Goal: Find specific page/section: Find specific page/section

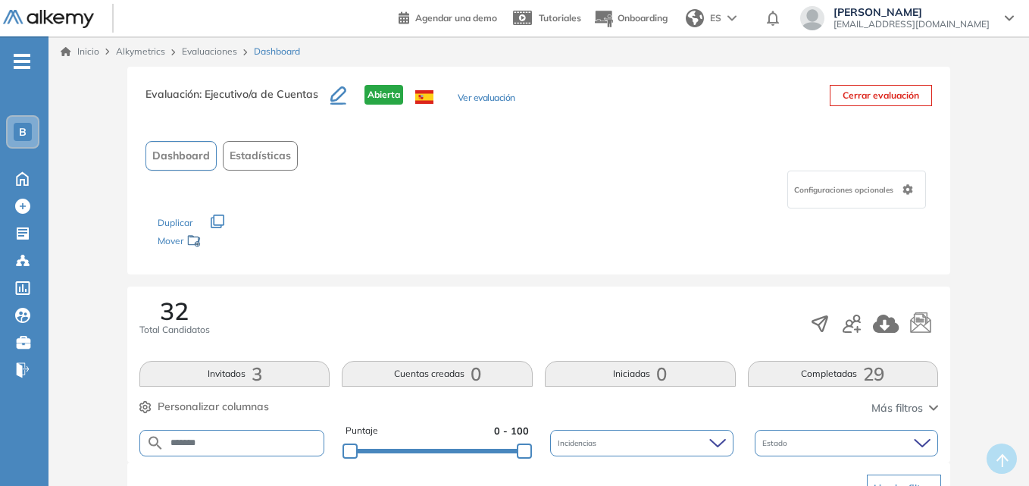
click at [47, 15] on img at bounding box center [48, 19] width 91 height 19
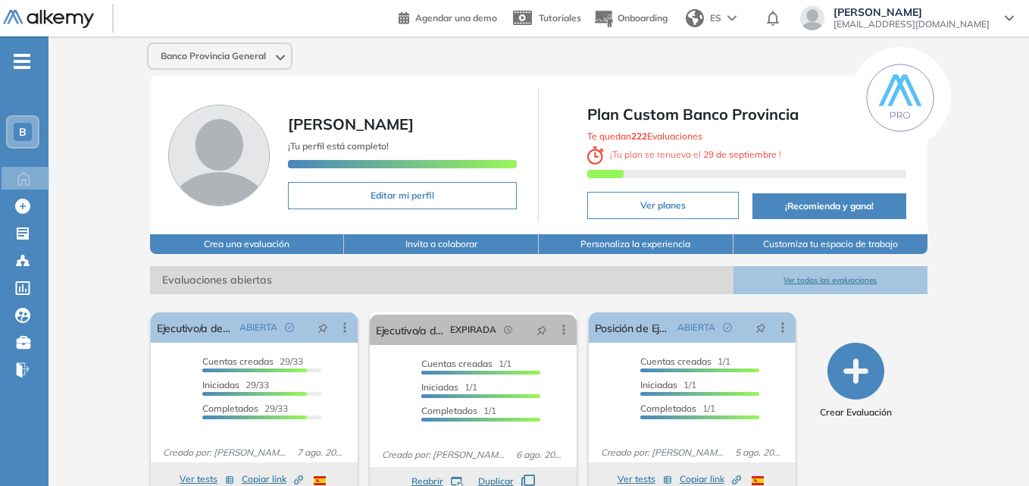
drag, startPoint x: 451, startPoint y: 55, endPoint x: 367, endPoint y: 55, distance: 84.1
drag, startPoint x: 367, startPoint y: 55, endPoint x: 344, endPoint y: 64, distance: 24.9
click at [344, 64] on div "Banco Provincia General" at bounding box center [538, 55] width 795 height 27
drag, startPoint x: 362, startPoint y: 72, endPoint x: 349, endPoint y: 71, distance: 12.9
click at [349, 71] on div "Banco Provincia General [PERSON_NAME] ¡Tu perfil está completo! Editar mi perfi…" at bounding box center [538, 372] width 980 height 673
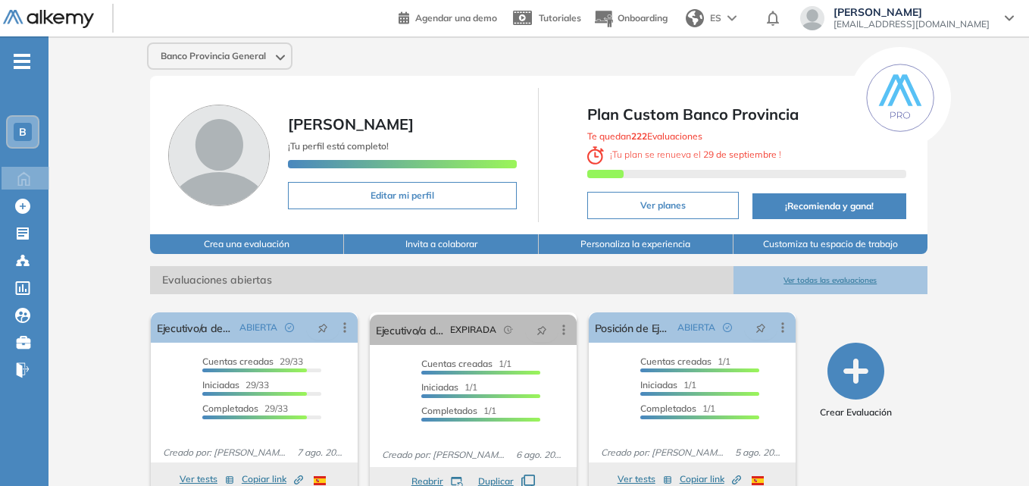
click at [379, 72] on div "Banco Provincia General [PERSON_NAME] ¡Tu perfil está completo! Editar mi perfi…" at bounding box center [538, 372] width 980 height 673
drag, startPoint x: 376, startPoint y: 58, endPoint x: 367, endPoint y: 54, distance: 10.5
click at [367, 54] on div "Banco Provincia General" at bounding box center [538, 55] width 795 height 27
drag, startPoint x: 535, startPoint y: 70, endPoint x: 523, endPoint y: 70, distance: 11.4
drag, startPoint x: 523, startPoint y: 70, endPoint x: 428, endPoint y: 60, distance: 95.9
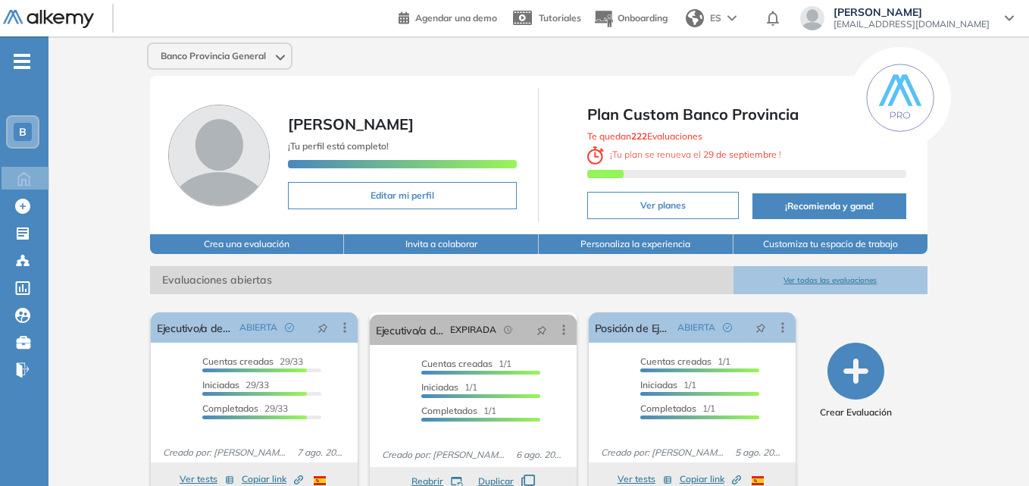
click at [428, 60] on div "Banco Provincia General" at bounding box center [538, 55] width 795 height 27
drag, startPoint x: 469, startPoint y: 86, endPoint x: 423, endPoint y: 63, distance: 50.8
click at [439, 86] on div "[PERSON_NAME] ¡Tu perfil está completo! Editar mi perfil Plan Custom Banco Prov…" at bounding box center [538, 155] width 777 height 158
drag, startPoint x: 476, startPoint y: 69, endPoint x: 436, endPoint y: 68, distance: 40.2
click at [437, 69] on div "Banco Provincia General" at bounding box center [538, 55] width 795 height 27
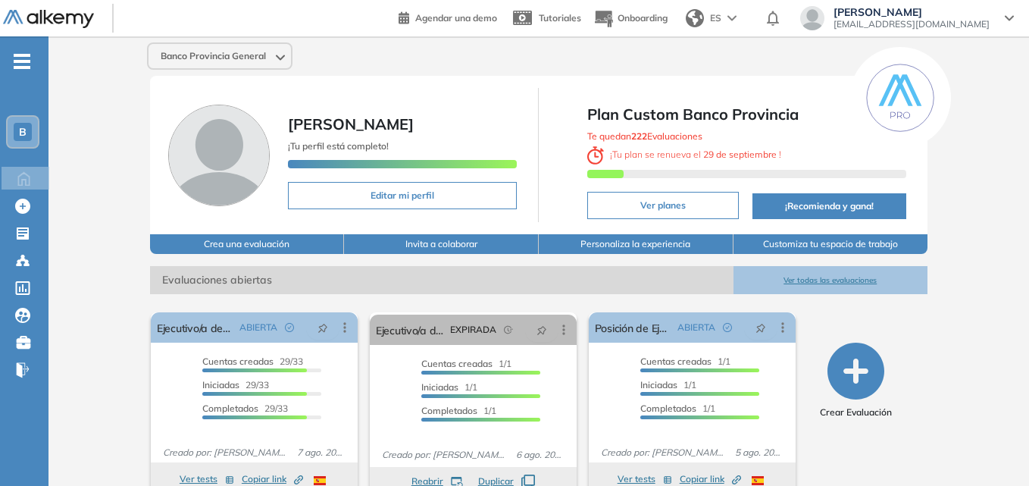
drag, startPoint x: 982, startPoint y: 184, endPoint x: 464, endPoint y: 109, distance: 523.5
drag, startPoint x: 464, startPoint y: 109, endPoint x: 129, endPoint y: 77, distance: 337.0
drag, startPoint x: 129, startPoint y: 77, endPoint x: 11, endPoint y: 60, distance: 118.7
click at [46, 64] on div "Perfil Todos los espacios Todos los espacios B Home Home Alkymetrics Alkymetric…" at bounding box center [514, 354] width 1029 height 709
drag, startPoint x: 0, startPoint y: 2, endPoint x: 55, endPoint y: 386, distance: 388.7
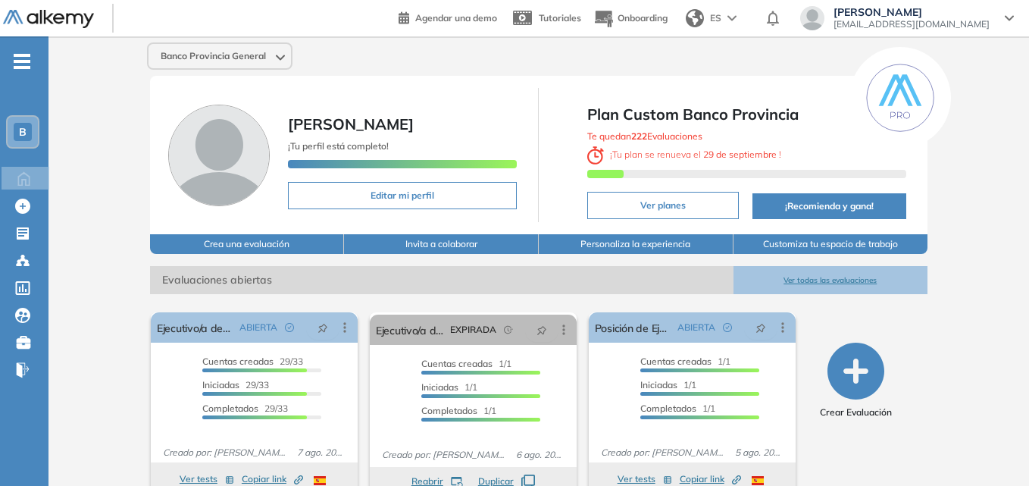
drag, startPoint x: 55, startPoint y: 386, endPoint x: 14, endPoint y: 484, distance: 106.2
drag, startPoint x: 14, startPoint y: 484, endPoint x: 0, endPoint y: 479, distance: 14.6
drag, startPoint x: 101, startPoint y: 202, endPoint x: 82, endPoint y: 159, distance: 47.1
click at [82, 161] on div "Banco Provincia General [PERSON_NAME] ¡Tu perfil está completo! Editar mi perfi…" at bounding box center [538, 372] width 980 height 673
drag, startPoint x: 444, startPoint y: 86, endPoint x: 426, endPoint y: 80, distance: 19.2
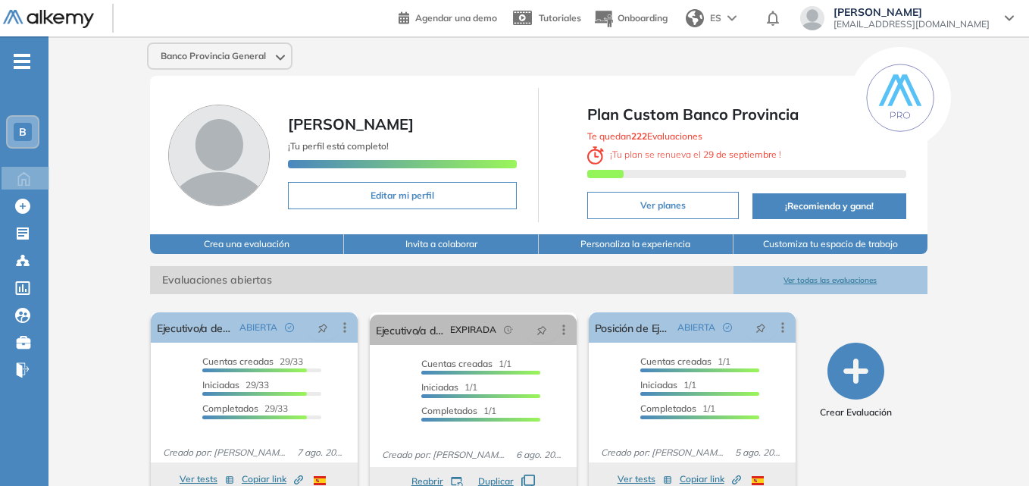
drag, startPoint x: 426, startPoint y: 80, endPoint x: 371, endPoint y: 61, distance: 57.7
drag, startPoint x: 371, startPoint y: 61, endPoint x: 357, endPoint y: 63, distance: 14.6
click at [352, 58] on div "Banco Provincia General" at bounding box center [538, 55] width 795 height 27
